Goal: Information Seeking & Learning: Learn about a topic

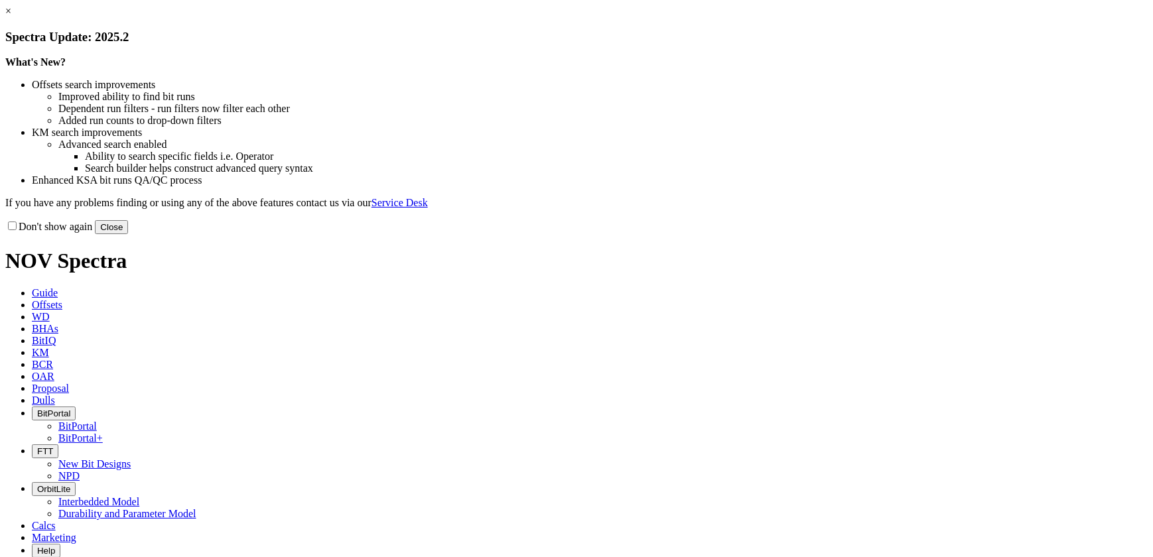
click at [128, 234] on button "Close" at bounding box center [111, 227] width 33 height 14
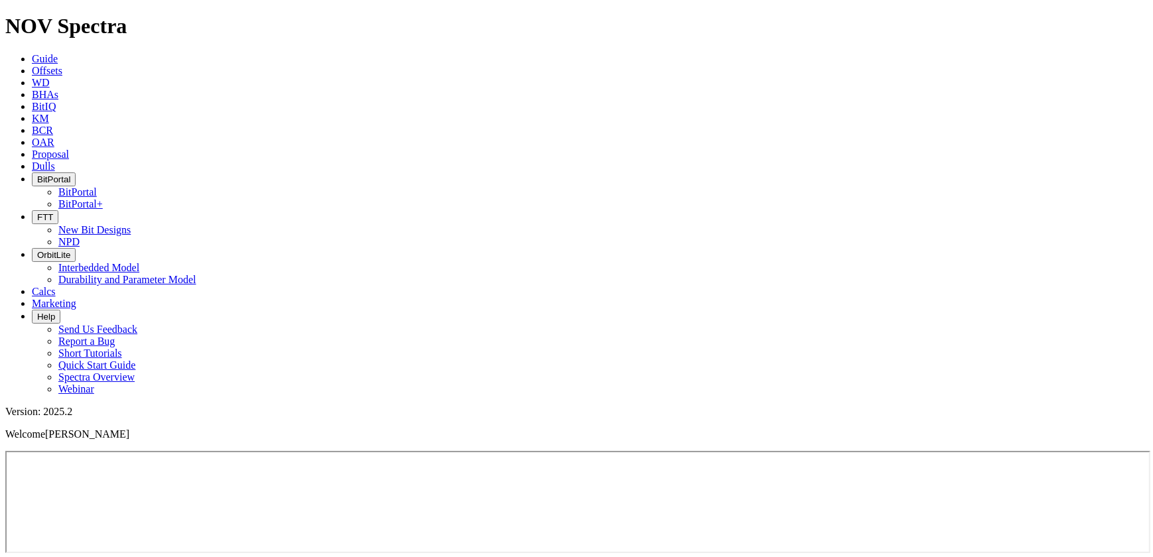
click at [62, 65] on span "Offsets" at bounding box center [47, 70] width 31 height 11
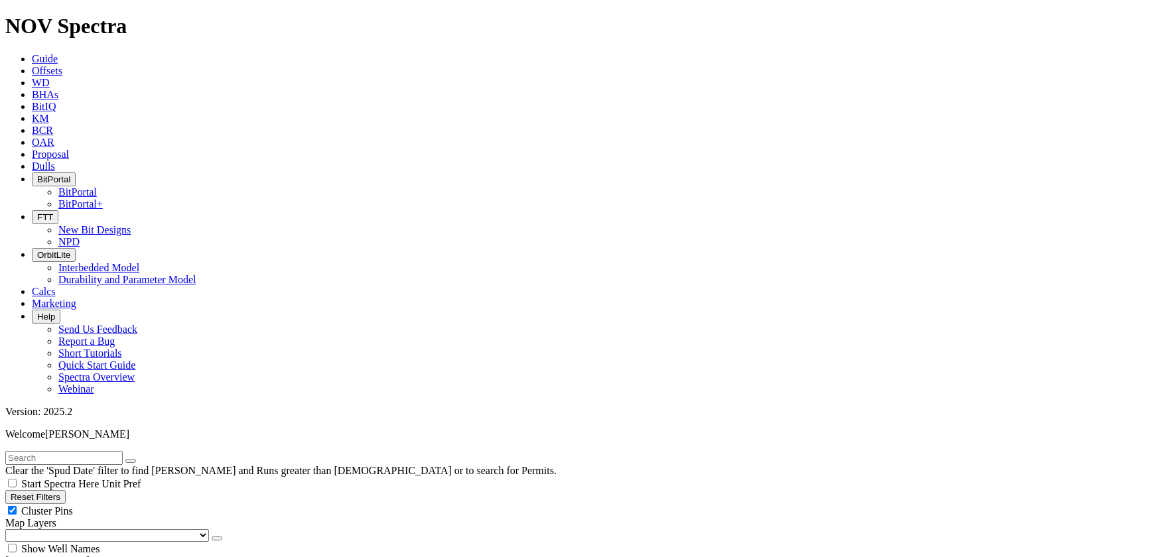
click at [62, 451] on input "text" at bounding box center [63, 458] width 117 height 14
click at [139, 459] on button "submit" at bounding box center [144, 461] width 11 height 4
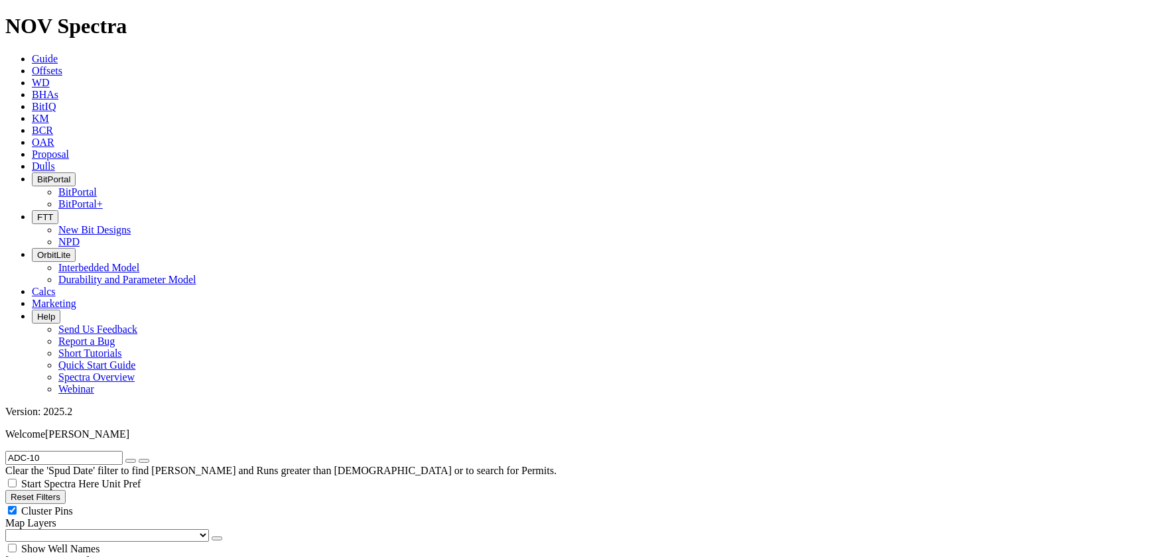
drag, startPoint x: 38, startPoint y: 56, endPoint x: 44, endPoint y: 59, distance: 7.1
click at [38, 451] on input "ADC-10" at bounding box center [63, 458] width 117 height 14
drag, startPoint x: 48, startPoint y: 52, endPoint x: 0, endPoint y: 49, distance: 48.5
type input "CPOC"
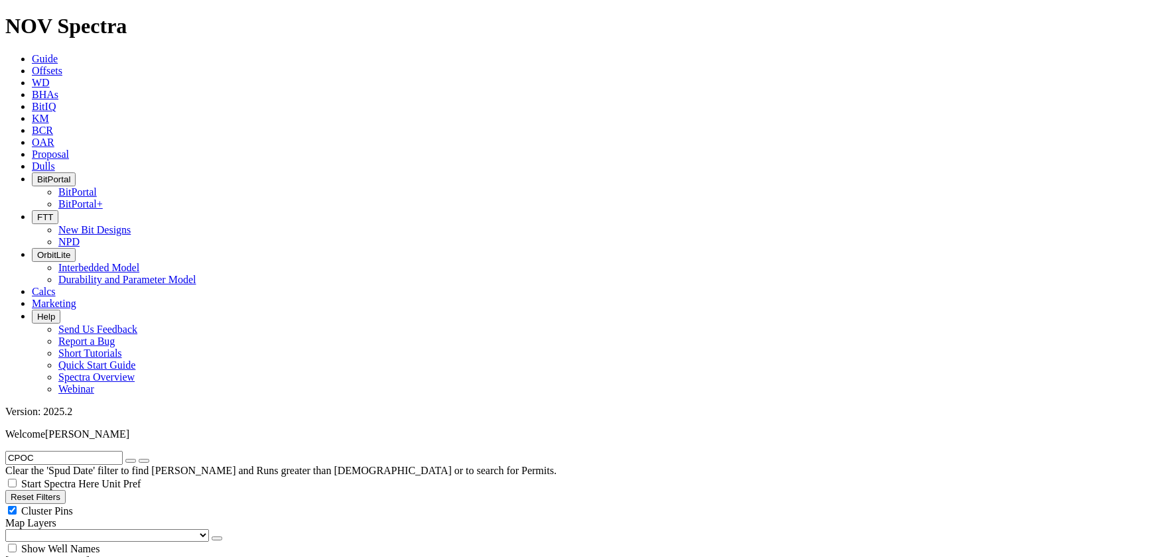
click at [139, 459] on button "submit" at bounding box center [144, 461] width 11 height 4
click at [32, 125] on icon at bounding box center [32, 130] width 0 height 11
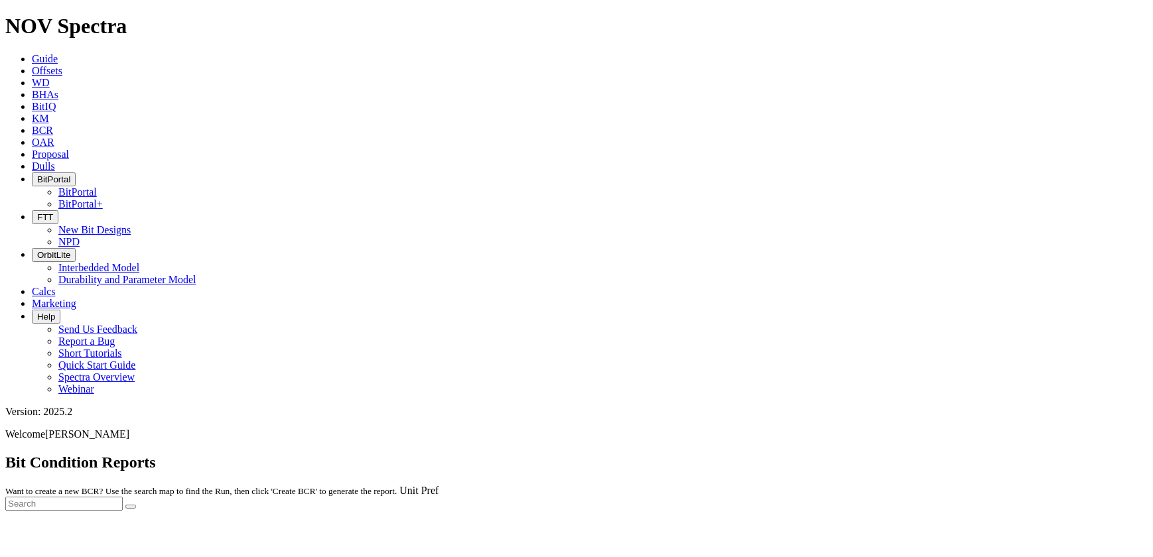
click at [1003, 511] on div at bounding box center [576, 511] width 1143 height 0
drag, startPoint x: 1054, startPoint y: 60, endPoint x: 1046, endPoint y: 59, distance: 8.0
click at [123, 497] on input "text" at bounding box center [63, 504] width 117 height 14
click at [125, 505] on button "submit" at bounding box center [130, 507] width 11 height 4
drag, startPoint x: 1007, startPoint y: 63, endPoint x: 918, endPoint y: 55, distance: 89.9
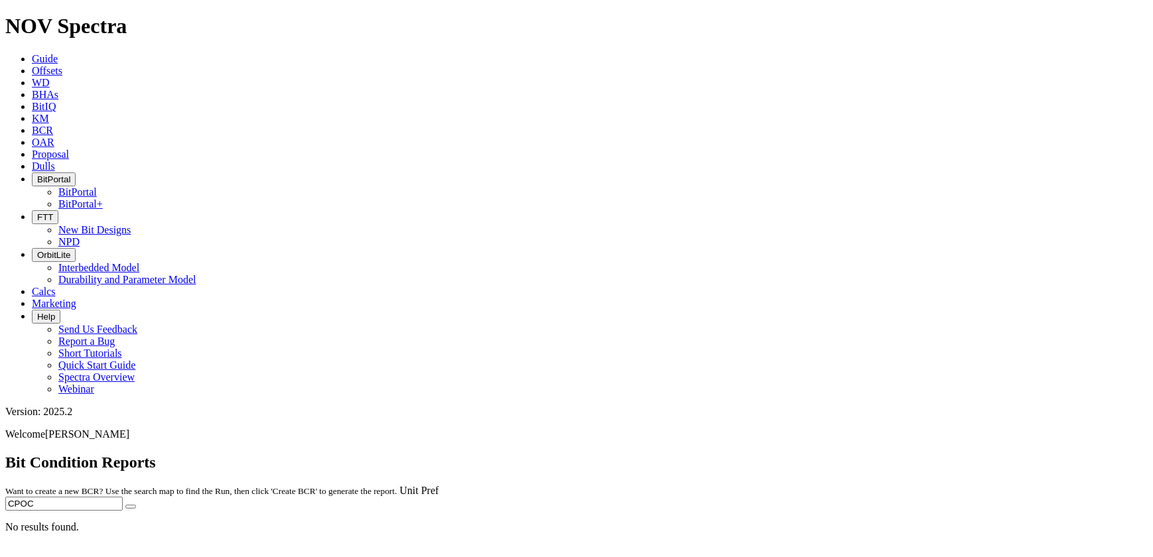
click at [918, 485] on span "Unit Pref CPOC" at bounding box center [576, 498] width 1143 height 26
type input "ADC-10"
click at [125, 505] on button "submit" at bounding box center [130, 507] width 11 height 4
click at [123, 497] on input "ADC-10" at bounding box center [63, 504] width 117 height 14
click at [125, 505] on button "submit" at bounding box center [130, 507] width 11 height 4
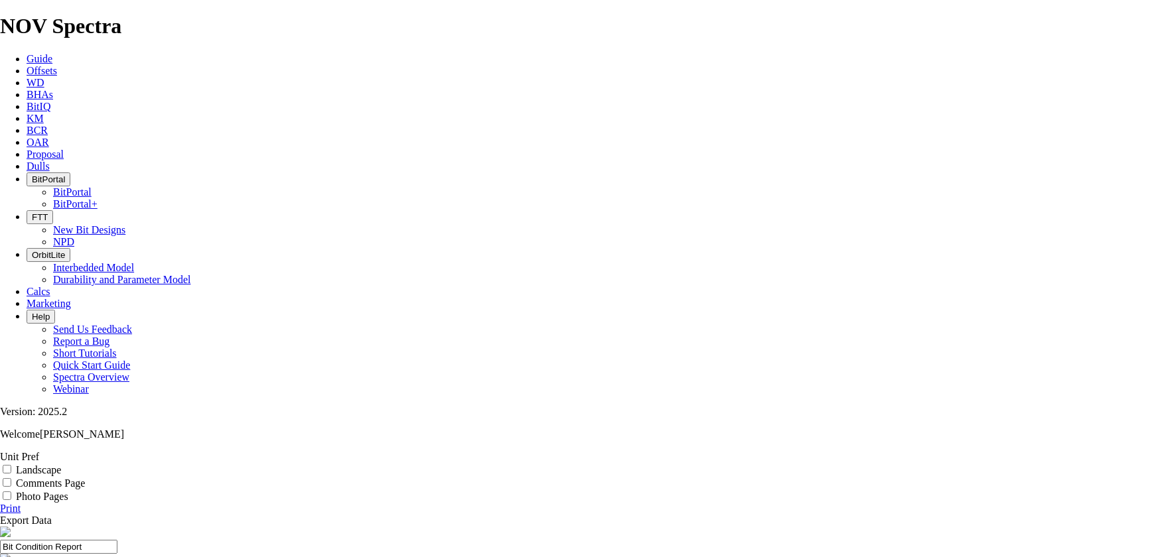
click at [21, 503] on link "Print" at bounding box center [10, 508] width 21 height 11
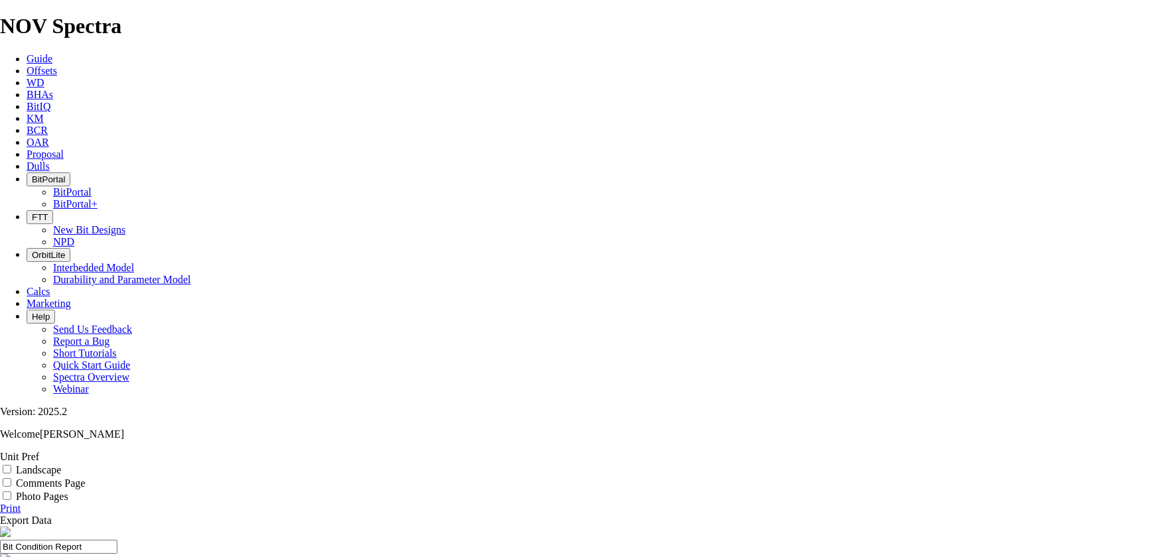
click at [21, 503] on link "Print" at bounding box center [10, 508] width 21 height 11
click at [49, 137] on span "OAR" at bounding box center [38, 142] width 23 height 11
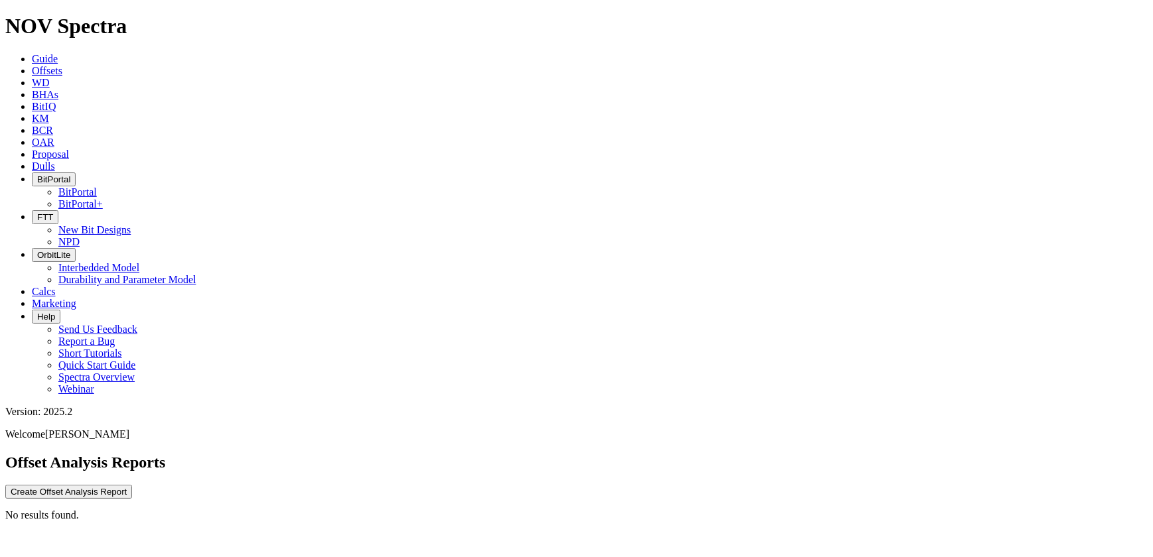
click at [32, 161] on icon at bounding box center [32, 166] width 0 height 11
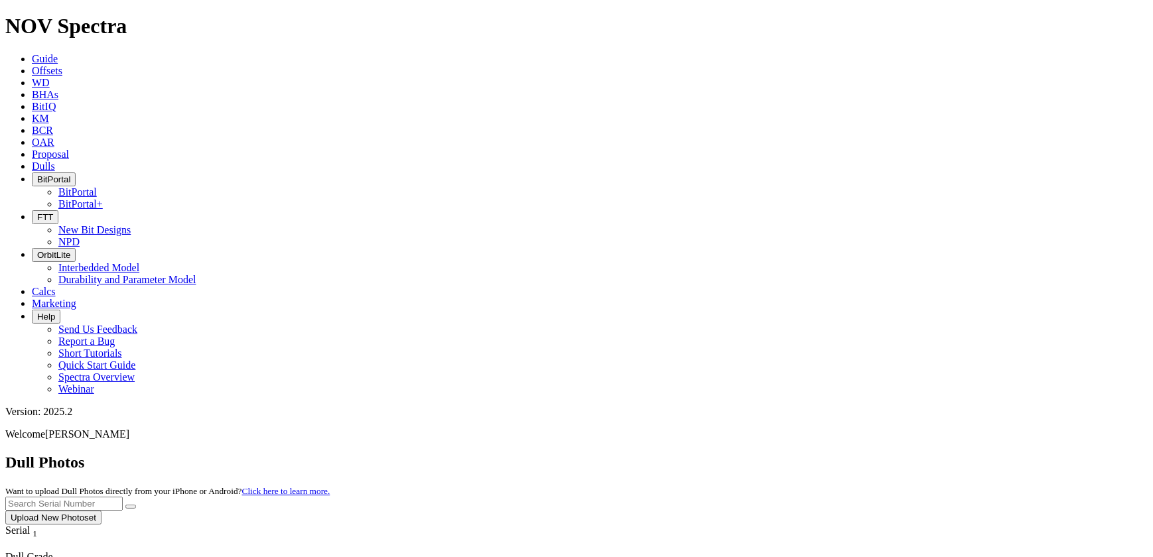
click at [58, 210] on button "FTT" at bounding box center [45, 217] width 27 height 14
click at [131, 224] on link "New Bit Designs" at bounding box center [94, 229] width 72 height 11
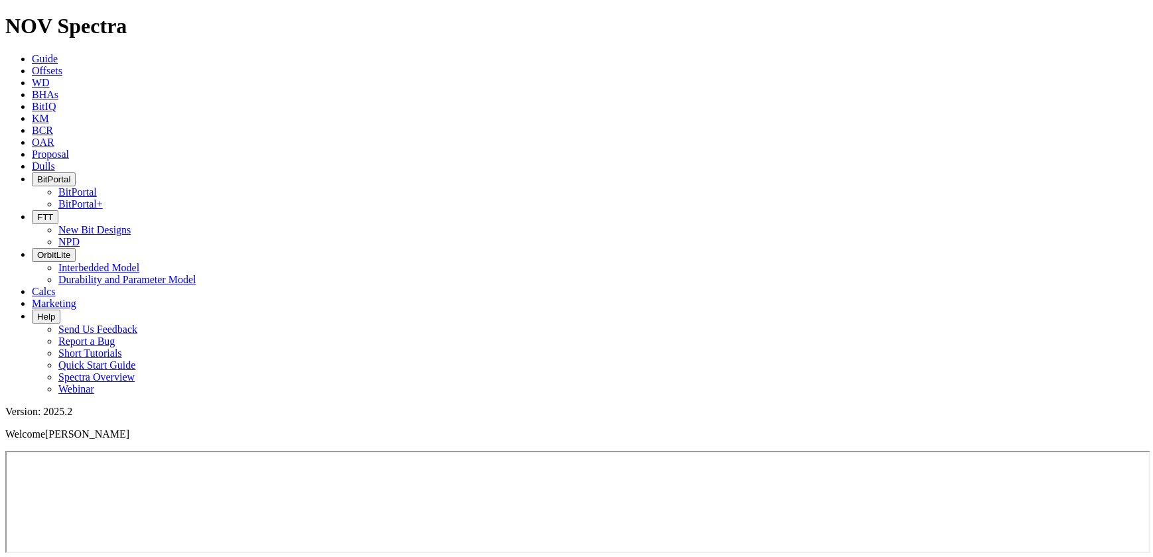
click at [49, 113] on span "KM" at bounding box center [40, 118] width 17 height 11
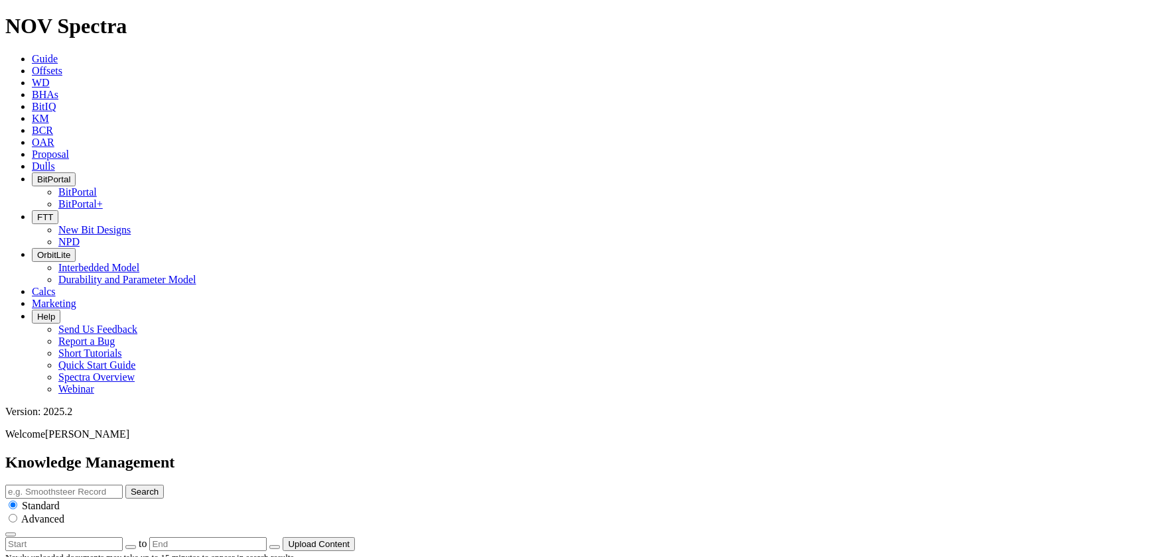
click at [32, 137] on icon at bounding box center [32, 142] width 0 height 11
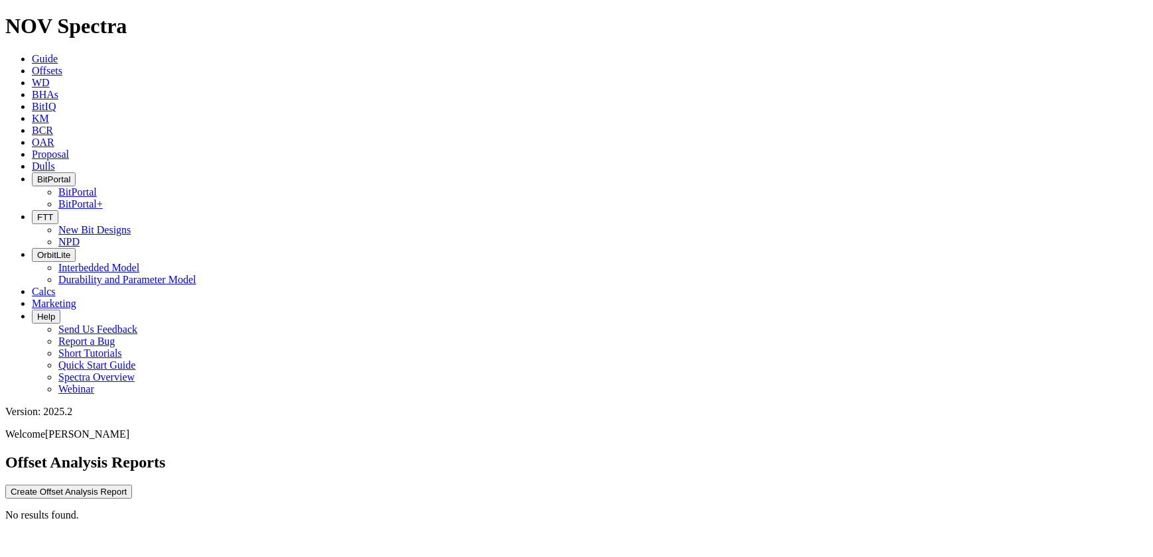
click at [69, 149] on link "Proposal" at bounding box center [50, 154] width 37 height 11
click at [553, 18] on body "Spectra is built to be used with Google Chrome. Please switch browsers. NOV Spe…" at bounding box center [576, 256] width 1143 height 484
click at [53, 125] on span "BCR" at bounding box center [42, 130] width 21 height 11
